Goal: Task Accomplishment & Management: Manage account settings

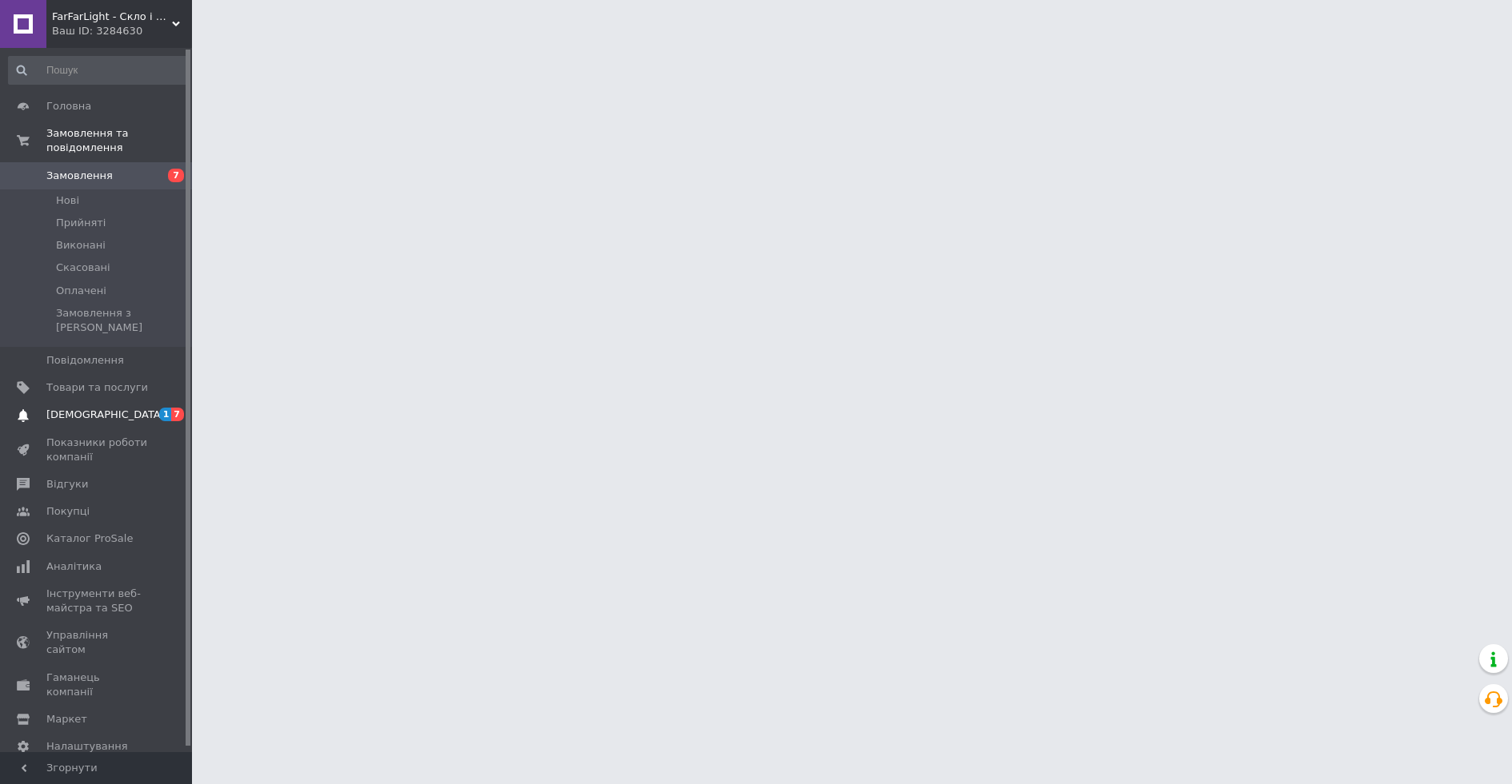
click at [125, 410] on link "[DEMOGRAPHIC_DATA] 1 7" at bounding box center [98, 414] width 196 height 27
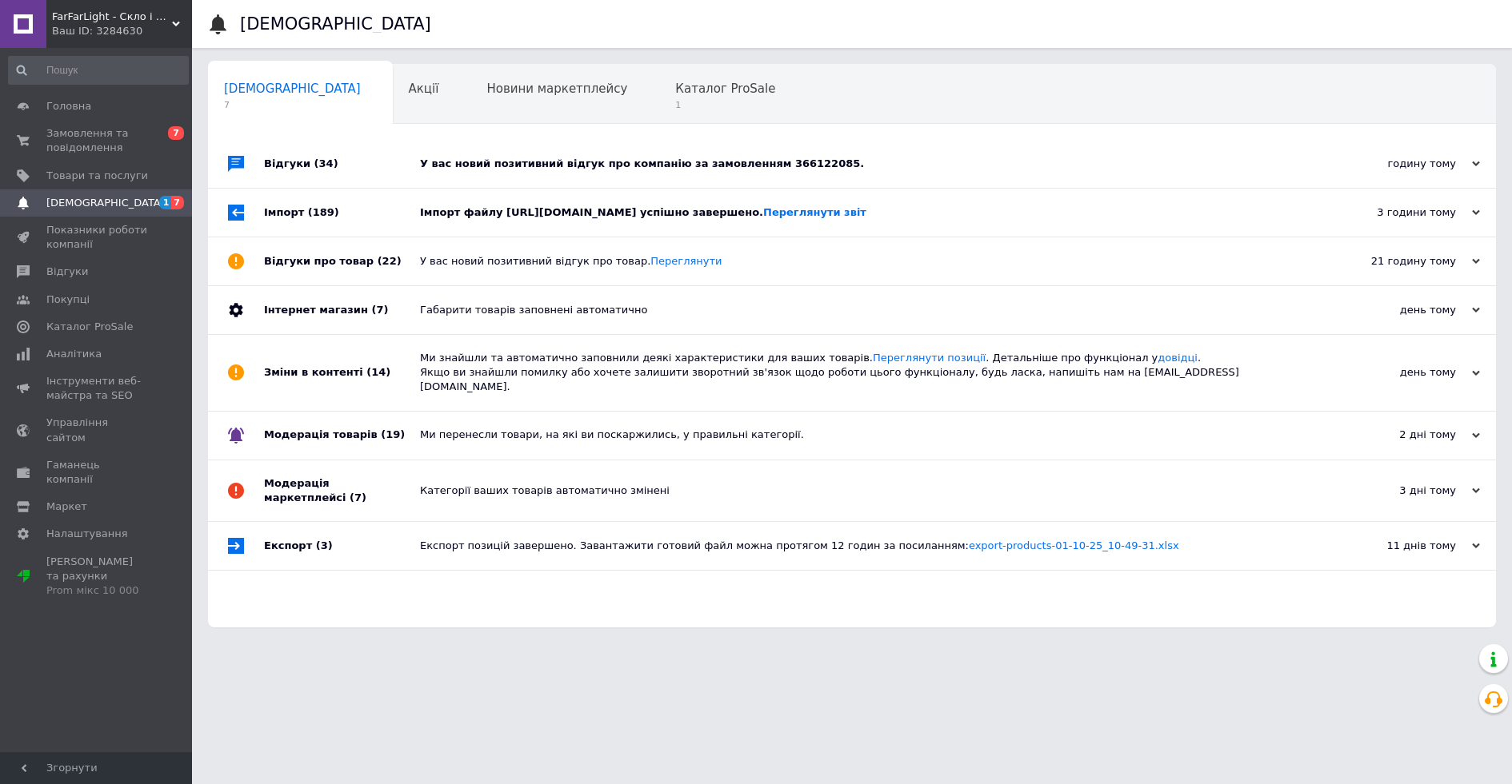
click at [458, 153] on div "У вас новий позитивний відгук про компанію за замовленням 366122085." at bounding box center [869, 163] width 900 height 48
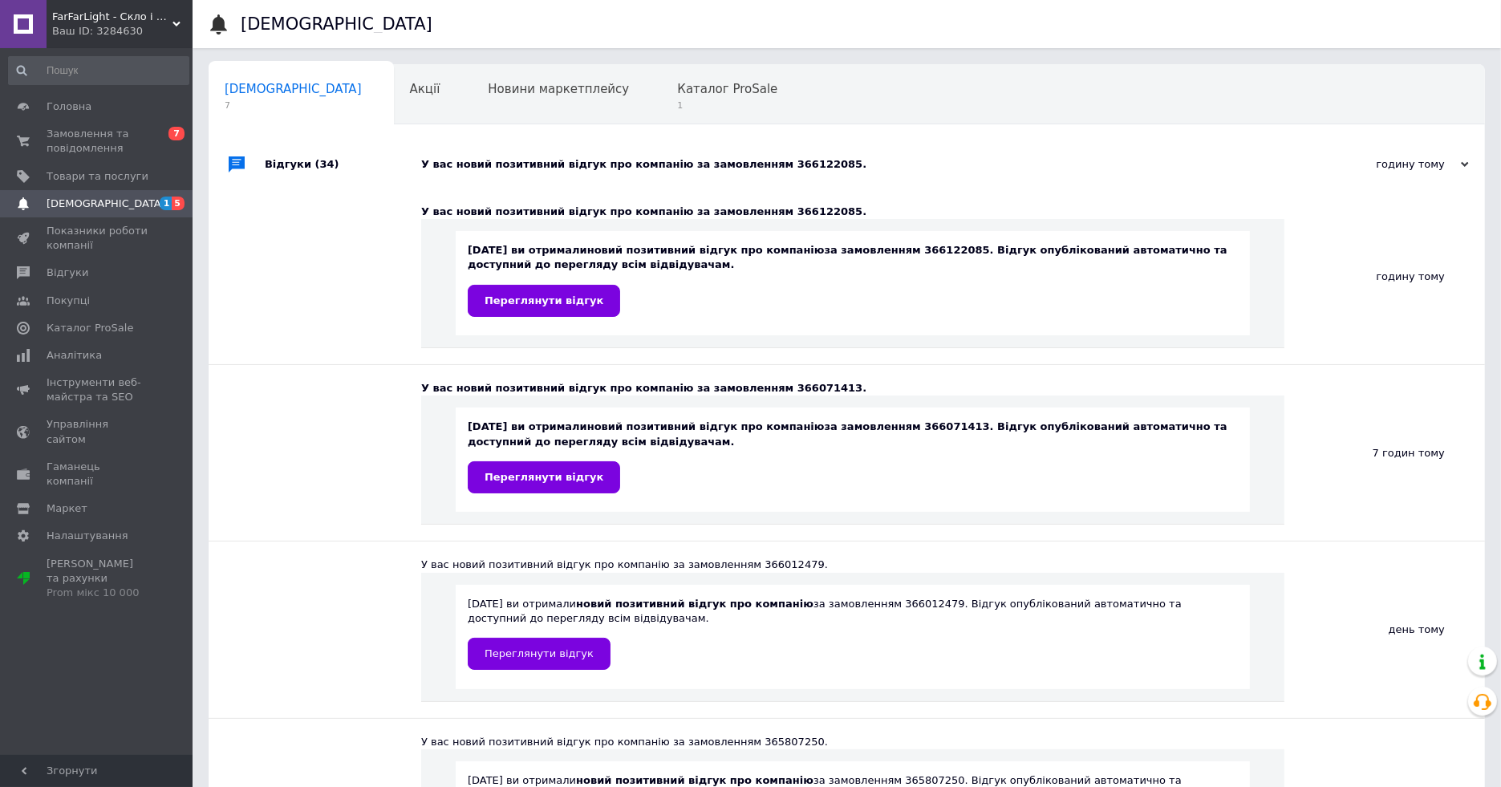
click at [461, 154] on div "У вас новий позитивний відгук про компанію за замовленням 366122085." at bounding box center [864, 164] width 887 height 48
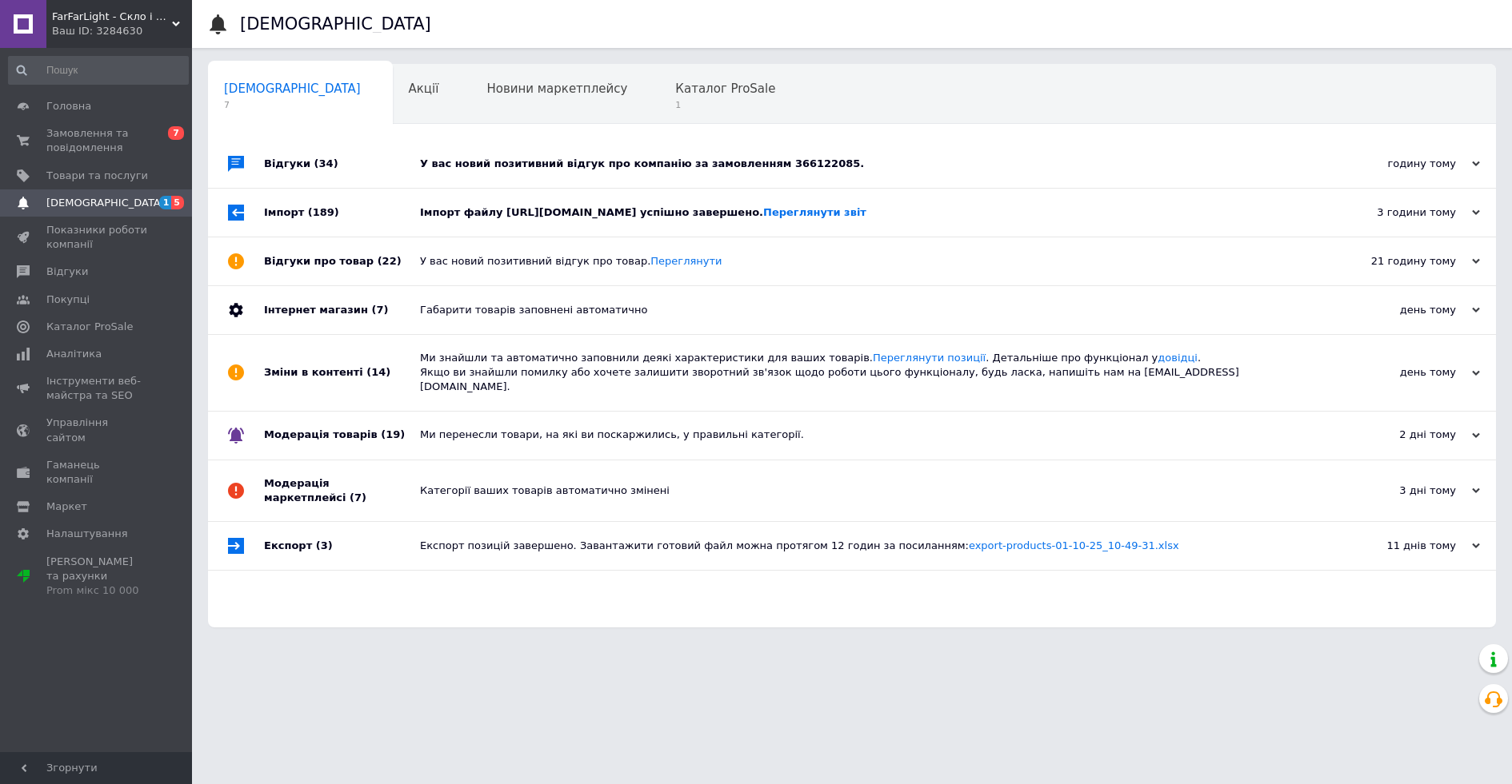
click at [479, 213] on div "Імпорт файлу [URL][DOMAIN_NAME] успішно завершено. Переглянути звіт" at bounding box center [869, 212] width 900 height 14
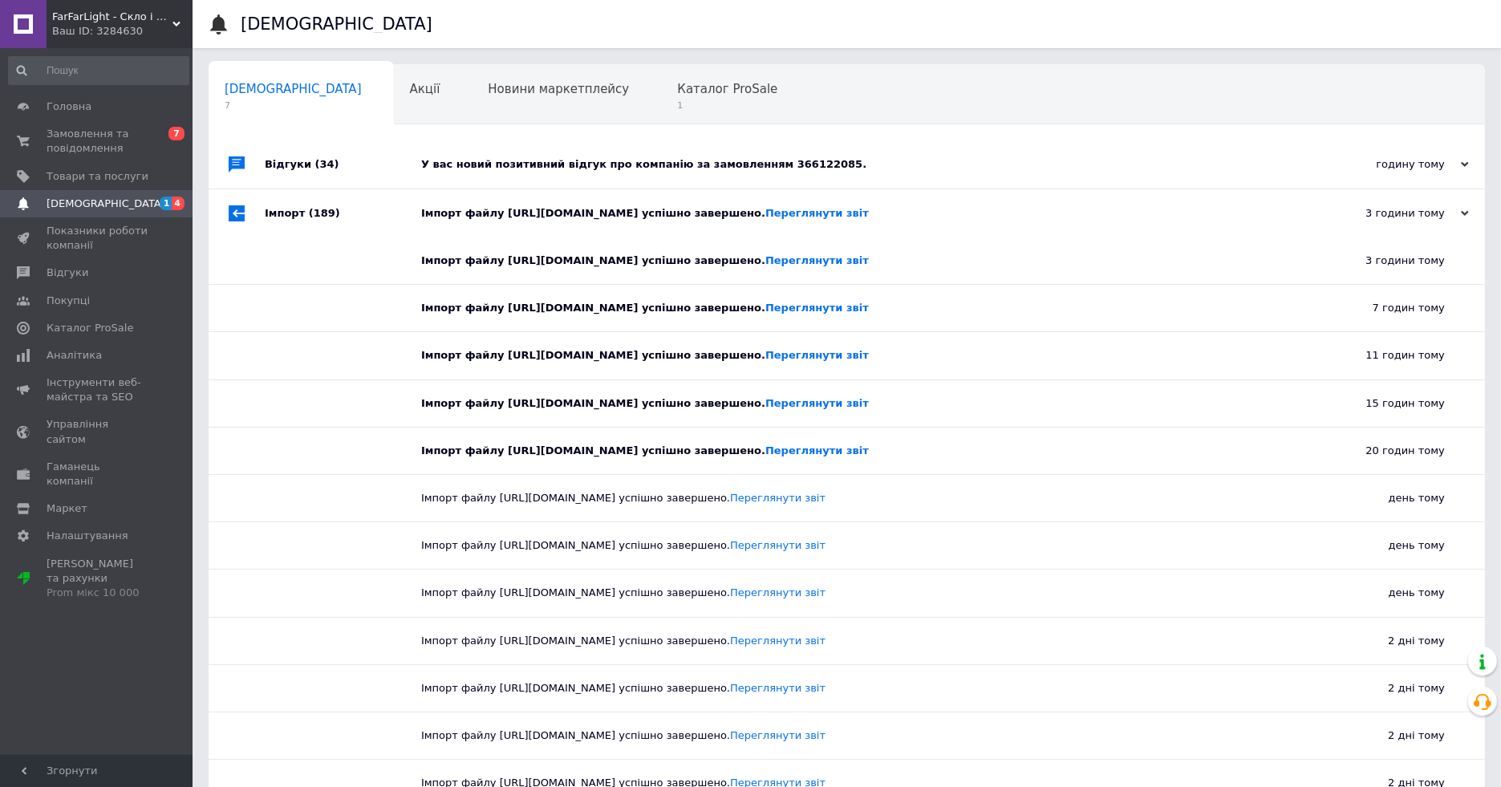
click at [481, 214] on div "Імпорт файлу [URL][DOMAIN_NAME] успішно завершено. Переглянути звіт" at bounding box center [864, 213] width 887 height 14
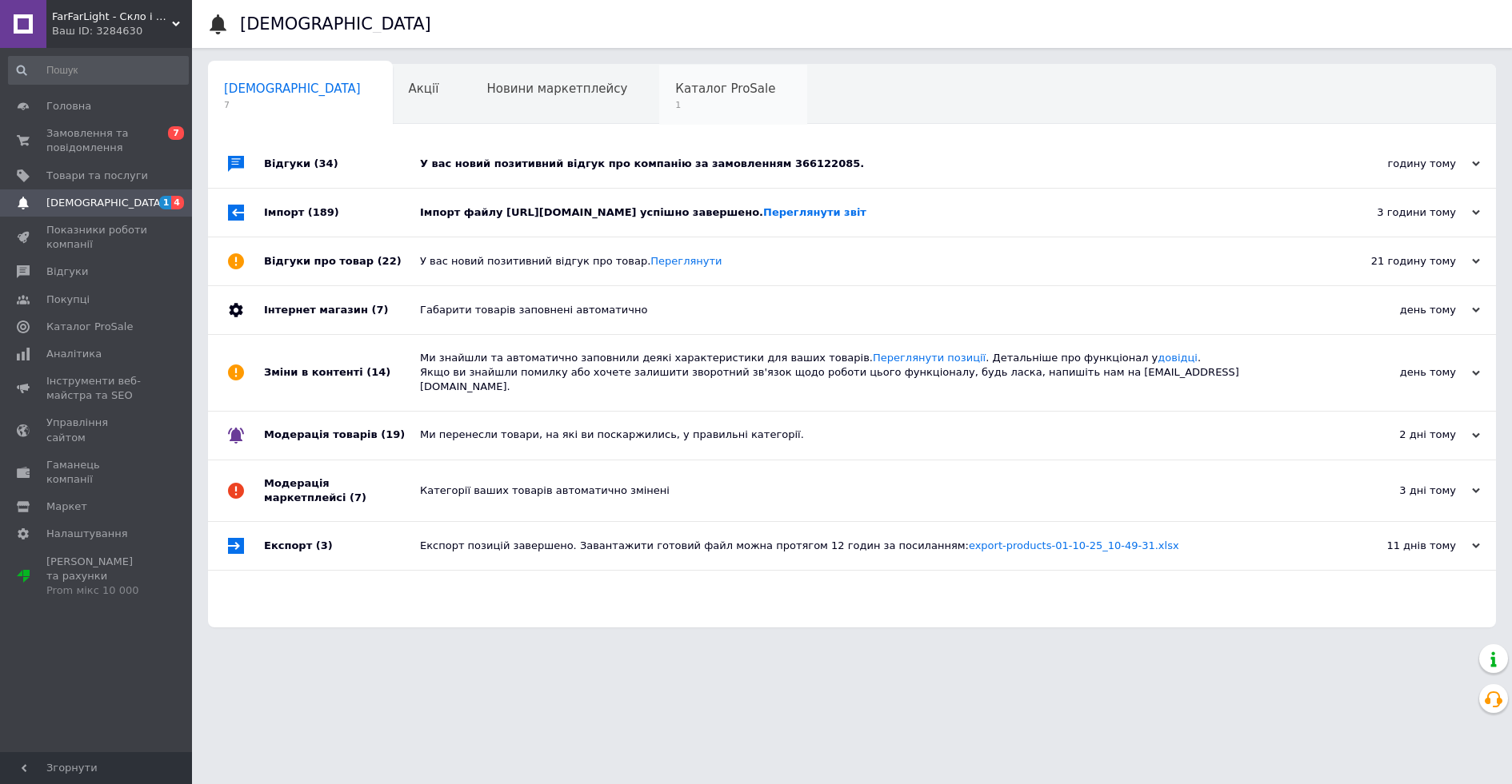
click at [675, 95] on span "Каталог ProSale" at bounding box center [725, 89] width 100 height 14
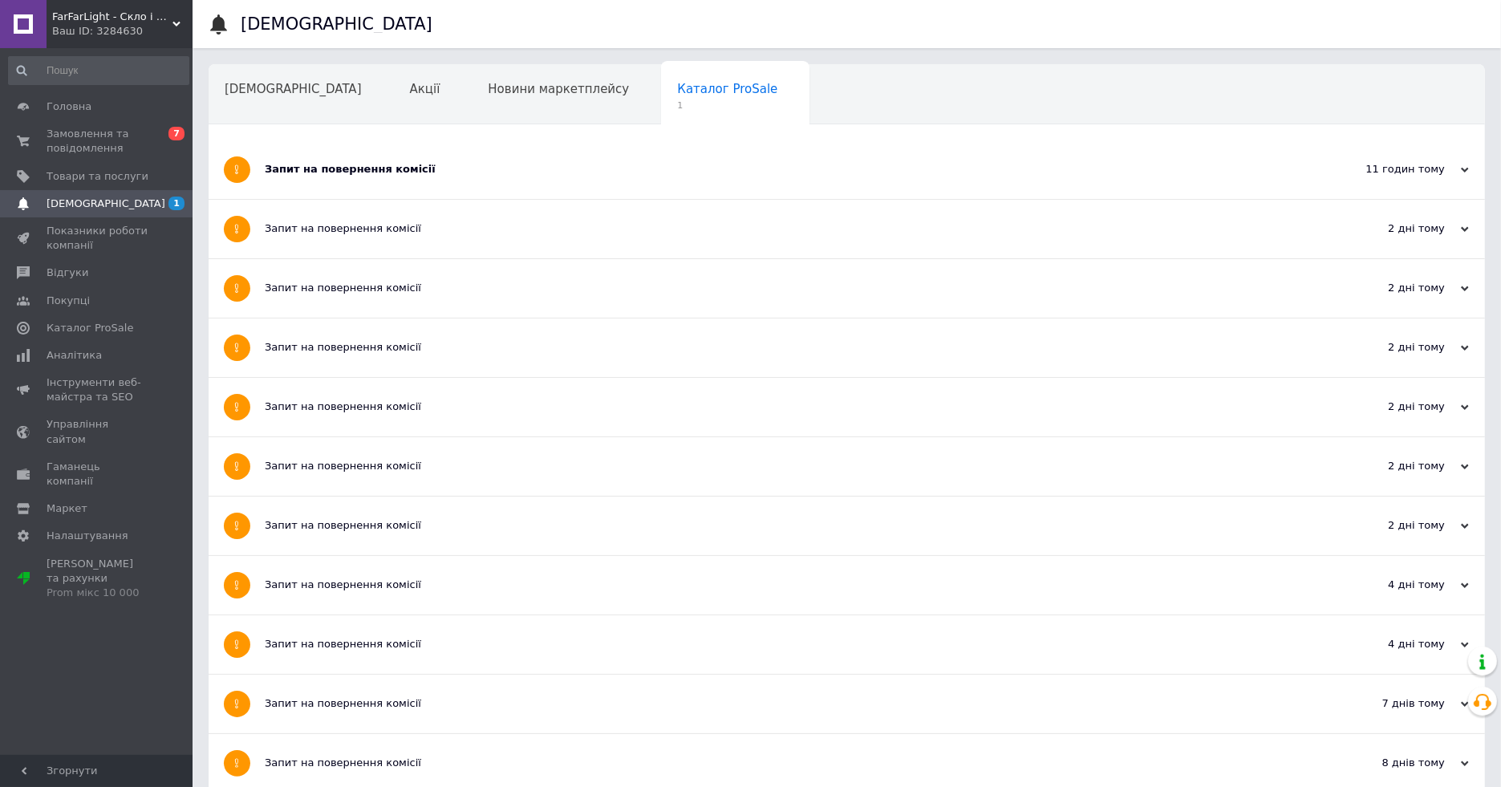
click at [418, 171] on div "Запит на повернення комісії" at bounding box center [787, 169] width 1044 height 14
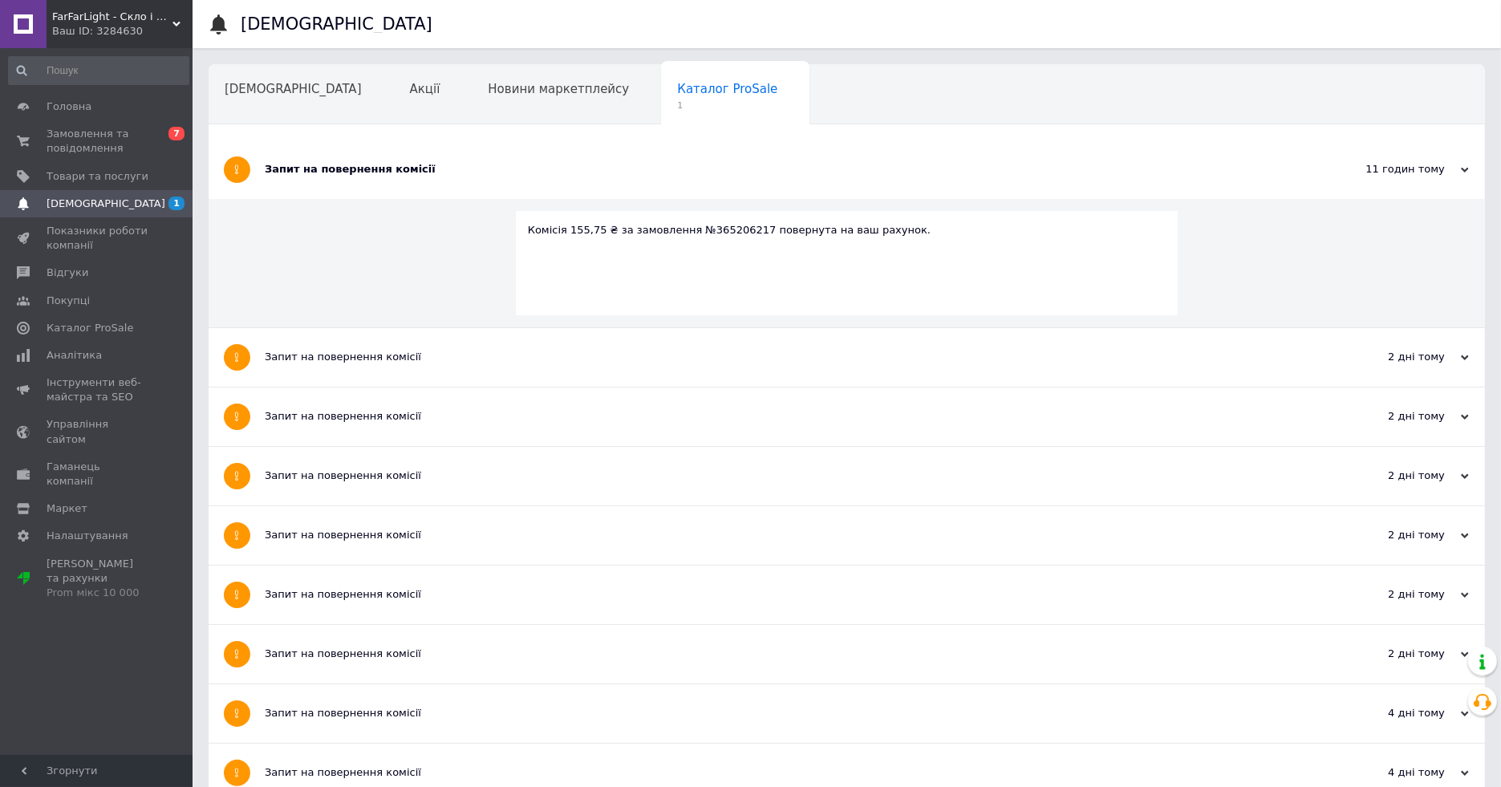
click at [417, 182] on div "Запит на повернення комісії" at bounding box center [787, 169] width 1044 height 59
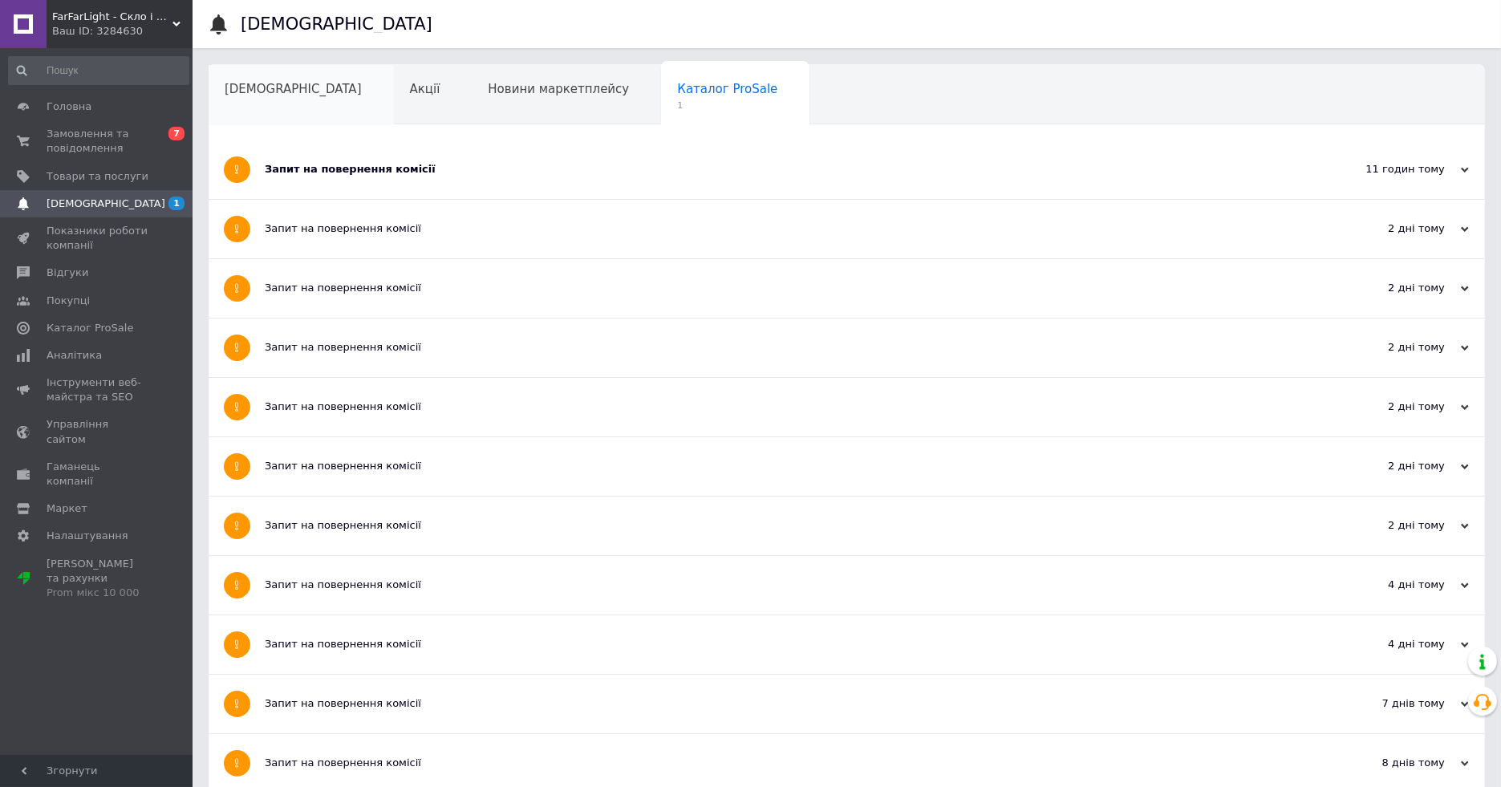
click at [268, 82] on span "[DEMOGRAPHIC_DATA]" at bounding box center [293, 89] width 137 height 14
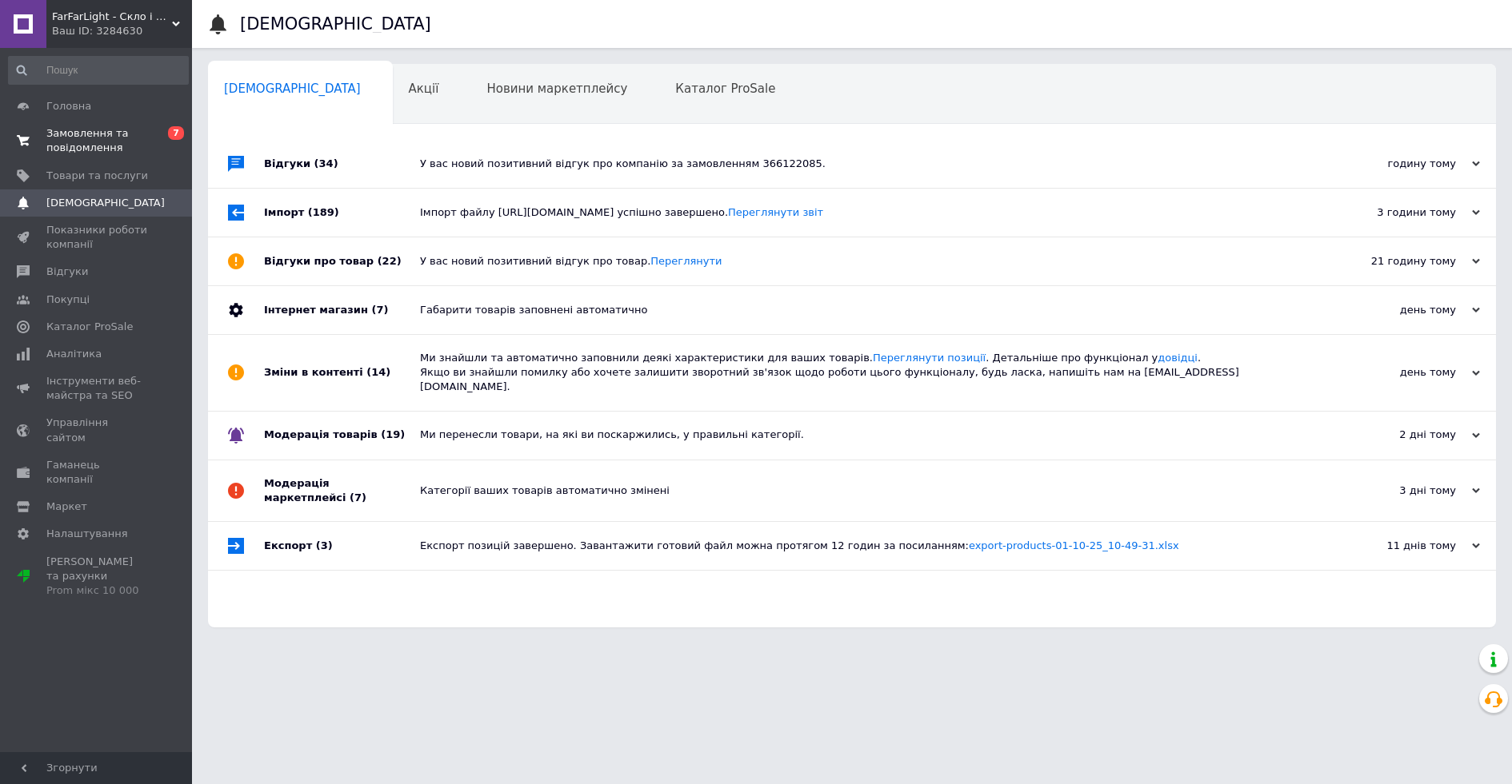
click at [132, 128] on span "Замовлення та повідомлення" at bounding box center [98, 140] width 102 height 29
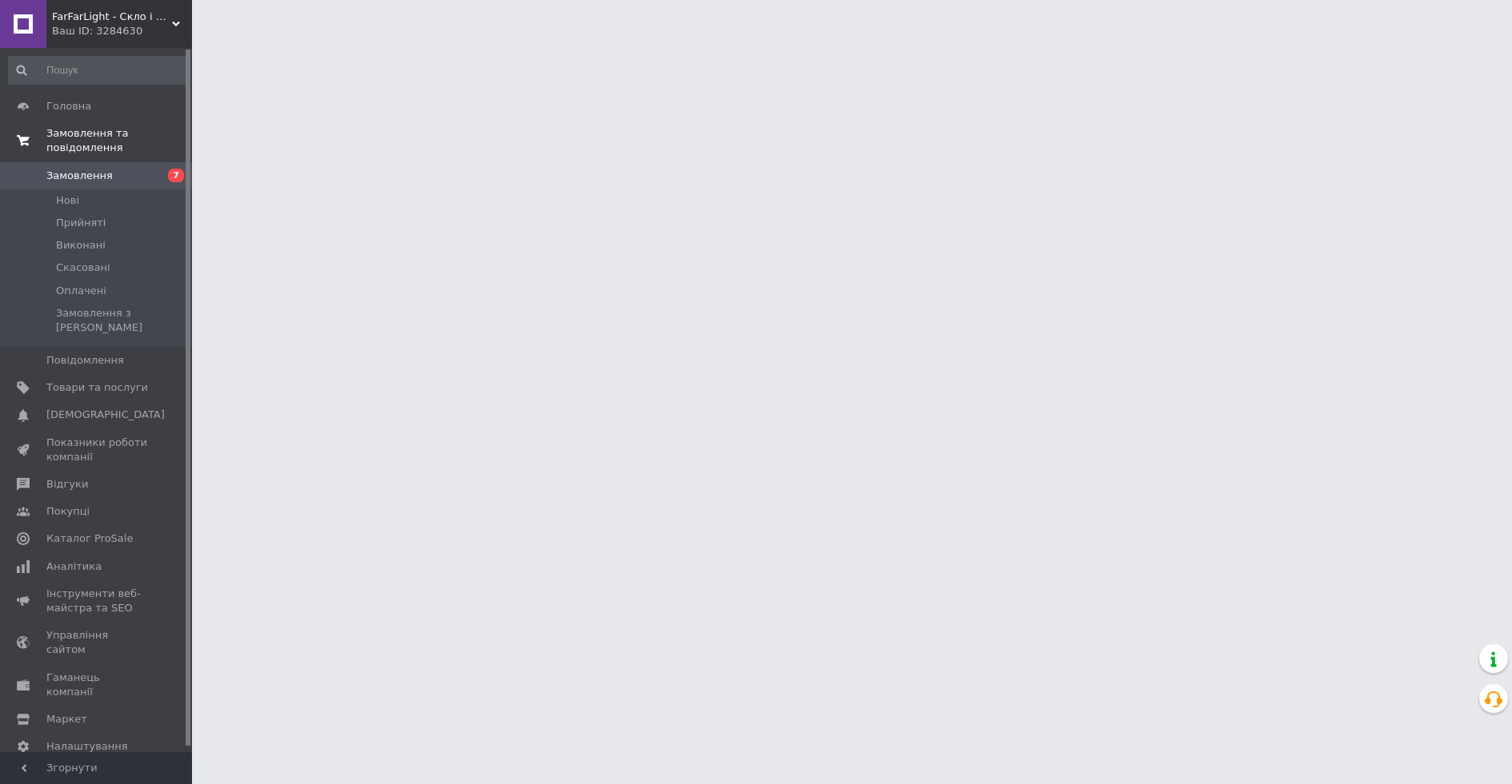
click at [99, 139] on span "Замовлення та повідомлення" at bounding box center [120, 140] width 146 height 29
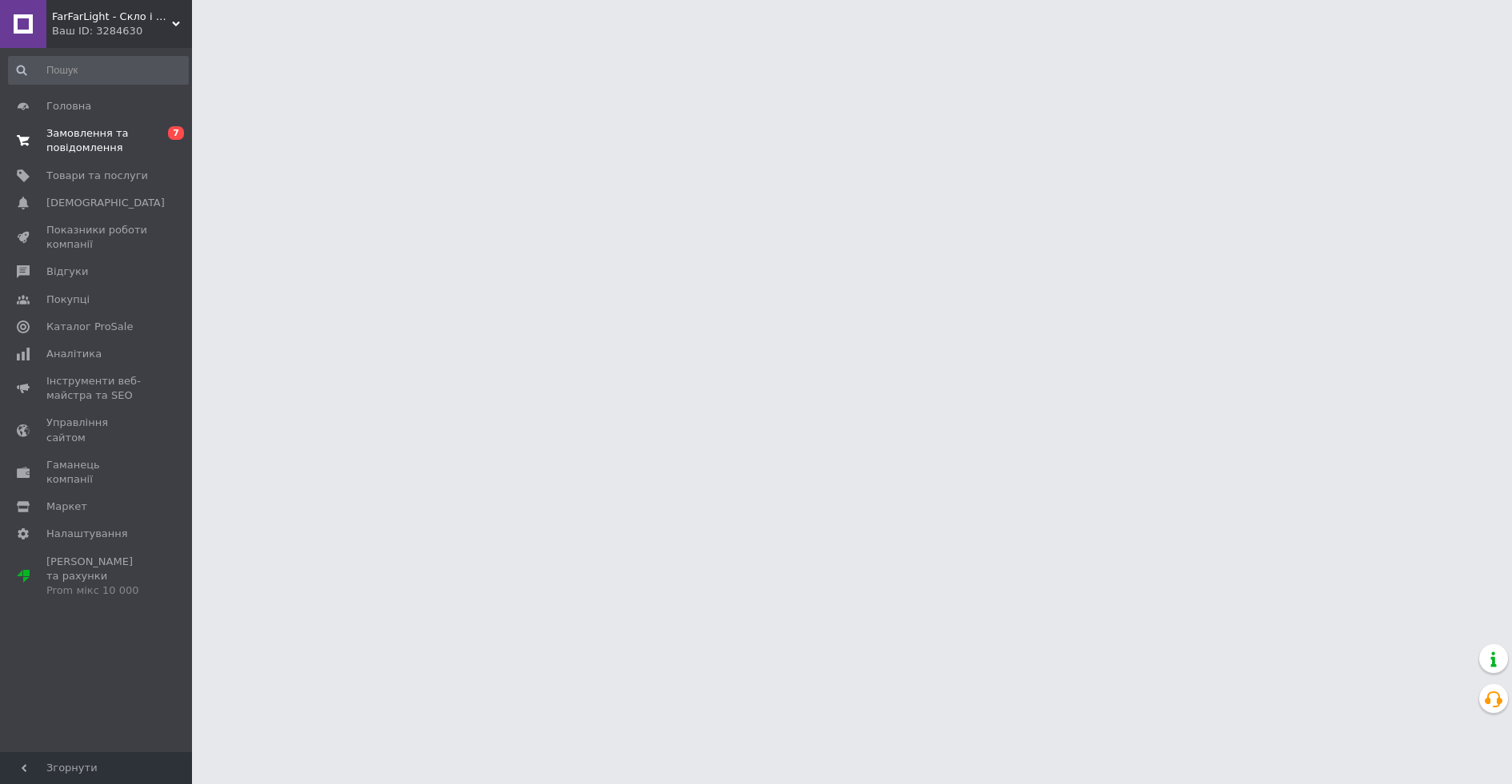
click at [100, 156] on link "Замовлення та повідомлення 0 7" at bounding box center [98, 140] width 196 height 42
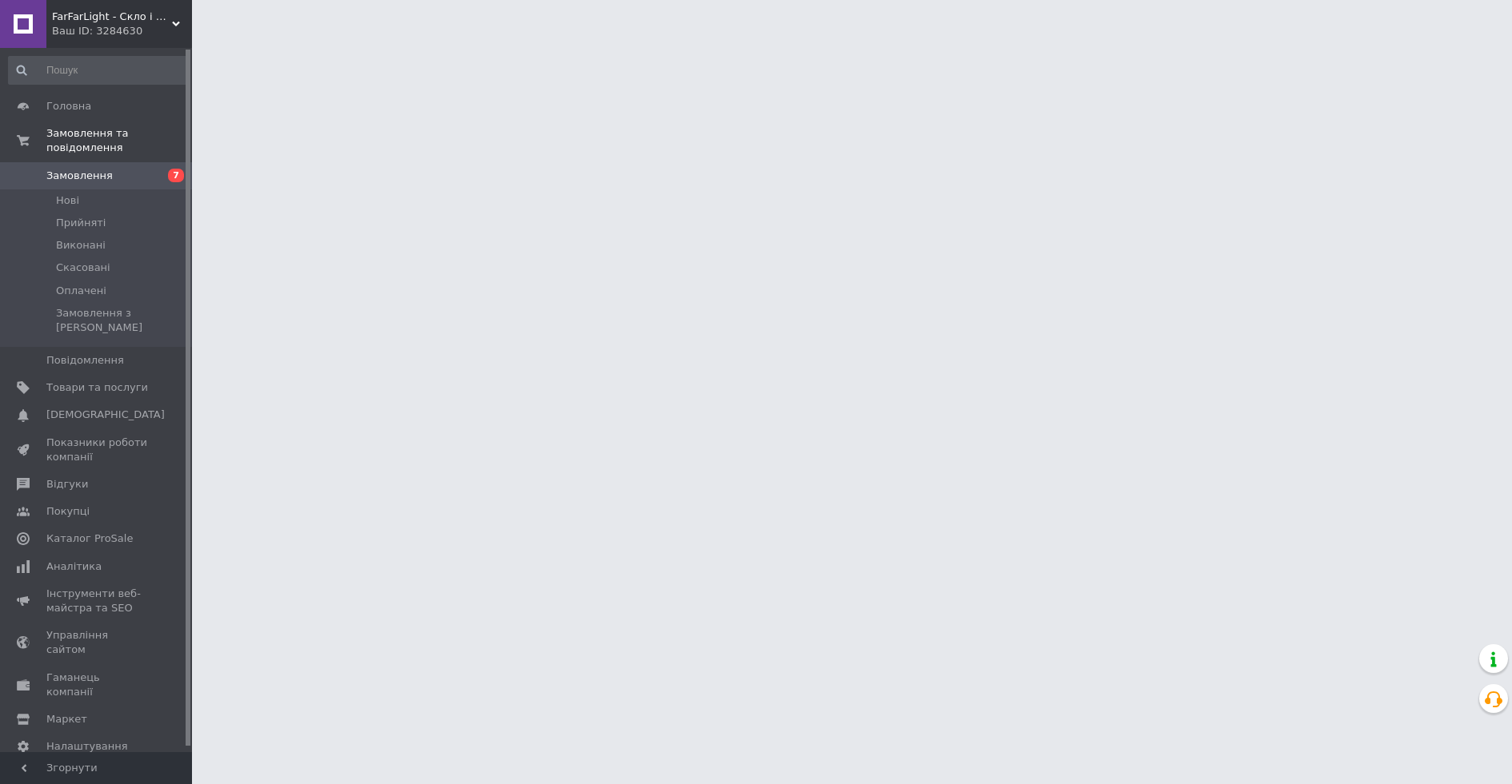
click at [98, 180] on span "Замовлення" at bounding box center [80, 175] width 67 height 14
